Goal: Task Accomplishment & Management: Use online tool/utility

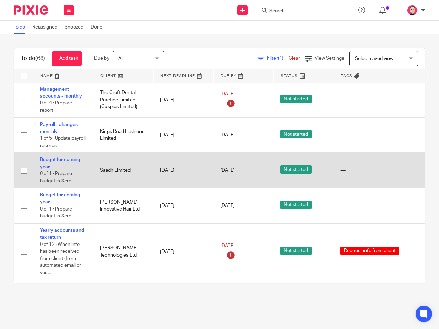
scroll to position [1134, 0]
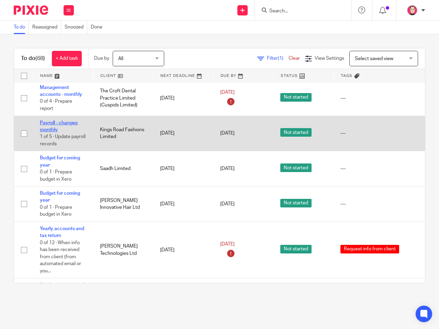
click at [51, 121] on link "Payroll - changes monthly" at bounding box center [59, 127] width 38 height 12
